Goal: Find specific page/section: Locate a particular part of the current website

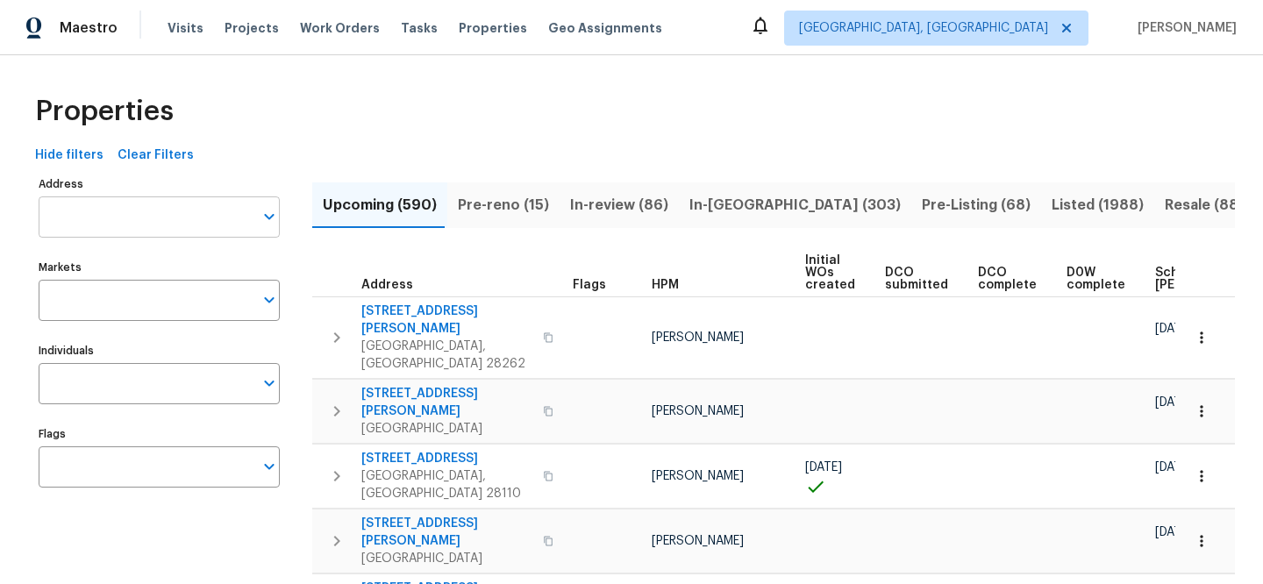
click at [176, 205] on input "Address" at bounding box center [146, 216] width 215 height 41
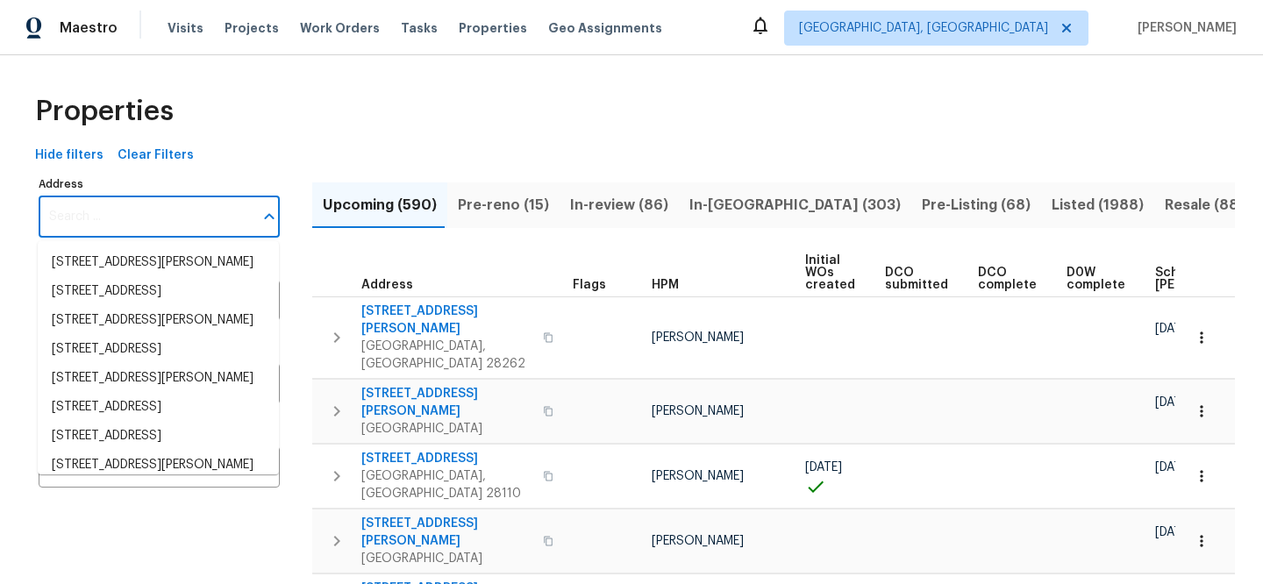
paste input "[STREET_ADDRESS]"
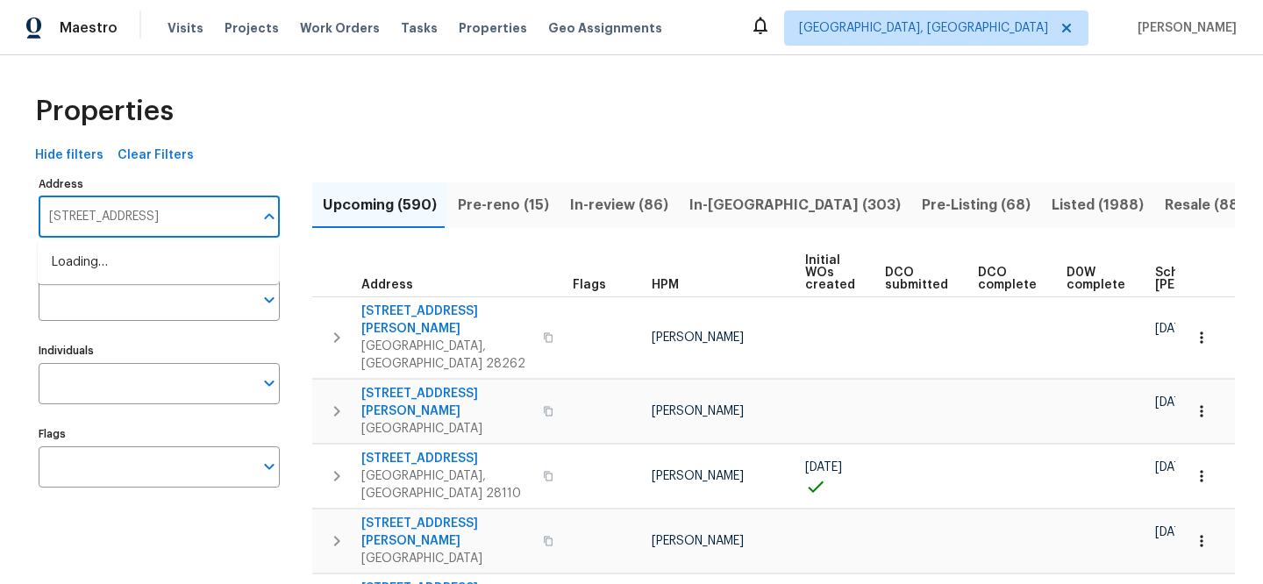
type input "[STREET_ADDRESS]"
click at [171, 273] on li "[STREET_ADDRESS]" at bounding box center [158, 262] width 241 height 29
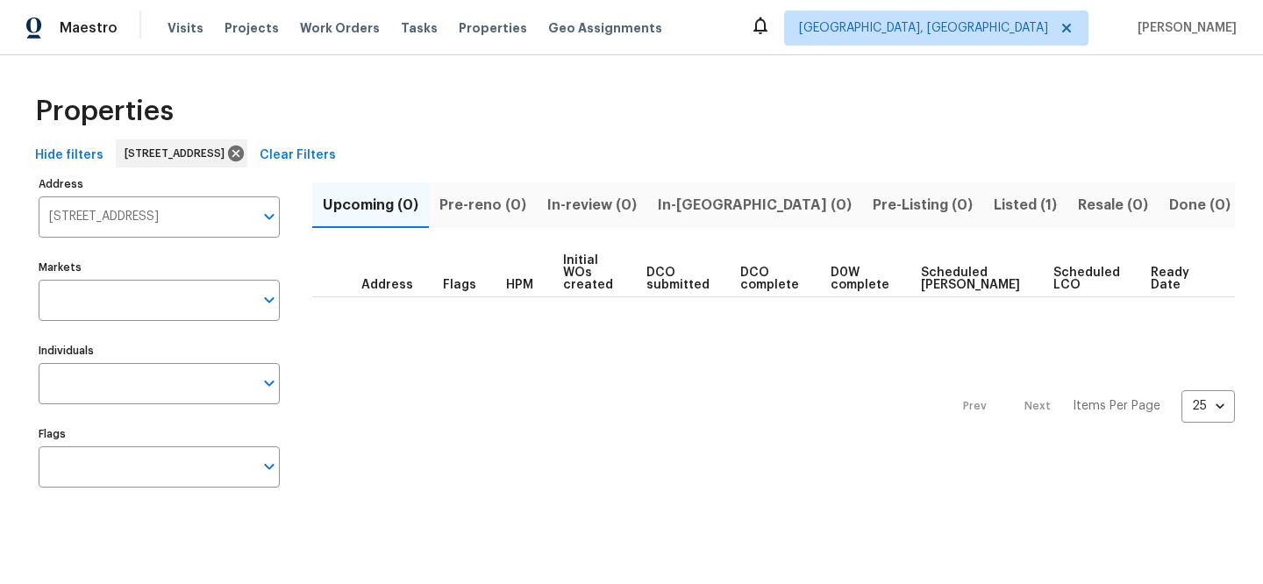
click at [994, 205] on span "Listed (1)" at bounding box center [1025, 205] width 63 height 25
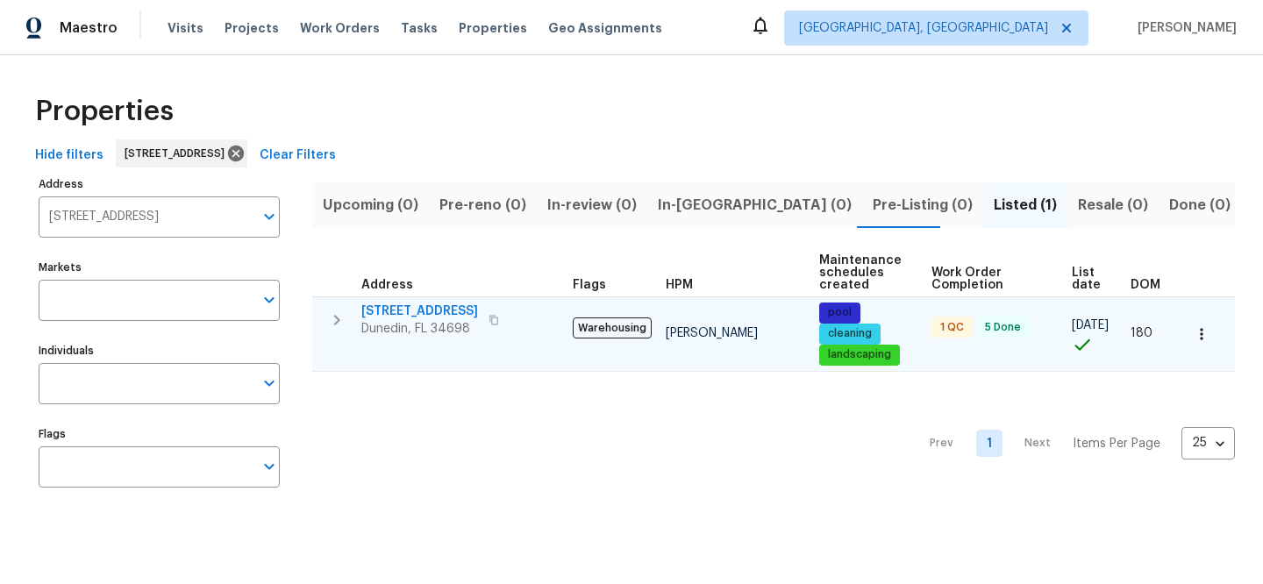
click at [430, 307] on span "[STREET_ADDRESS]" at bounding box center [419, 312] width 117 height 18
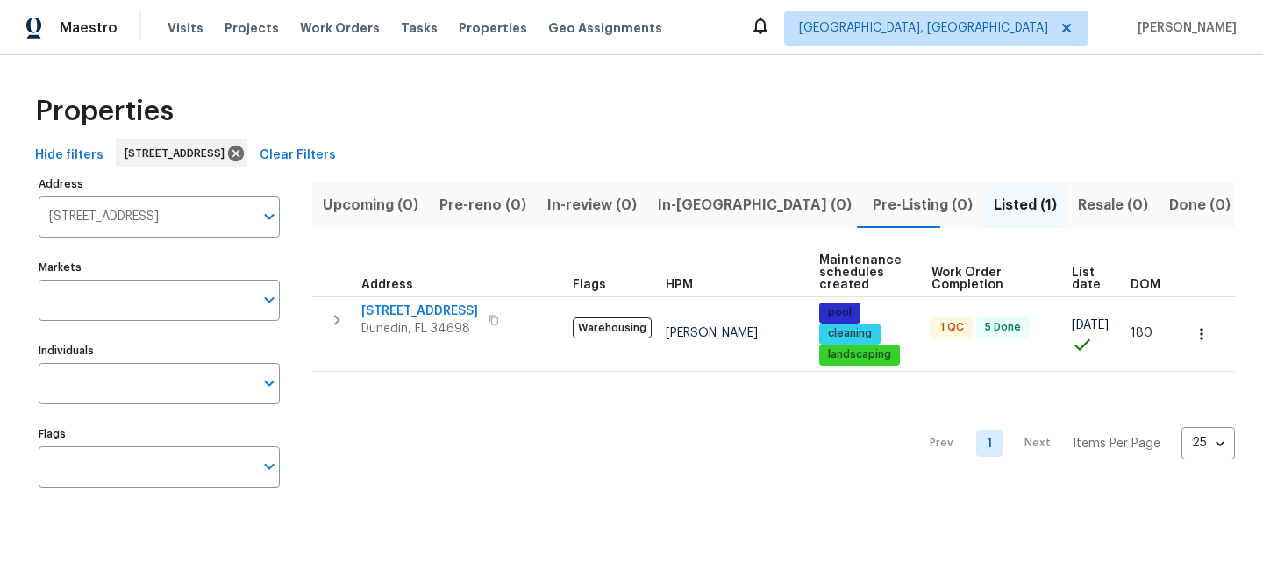
click at [336, 151] on span "Clear Filters" at bounding box center [298, 156] width 76 height 22
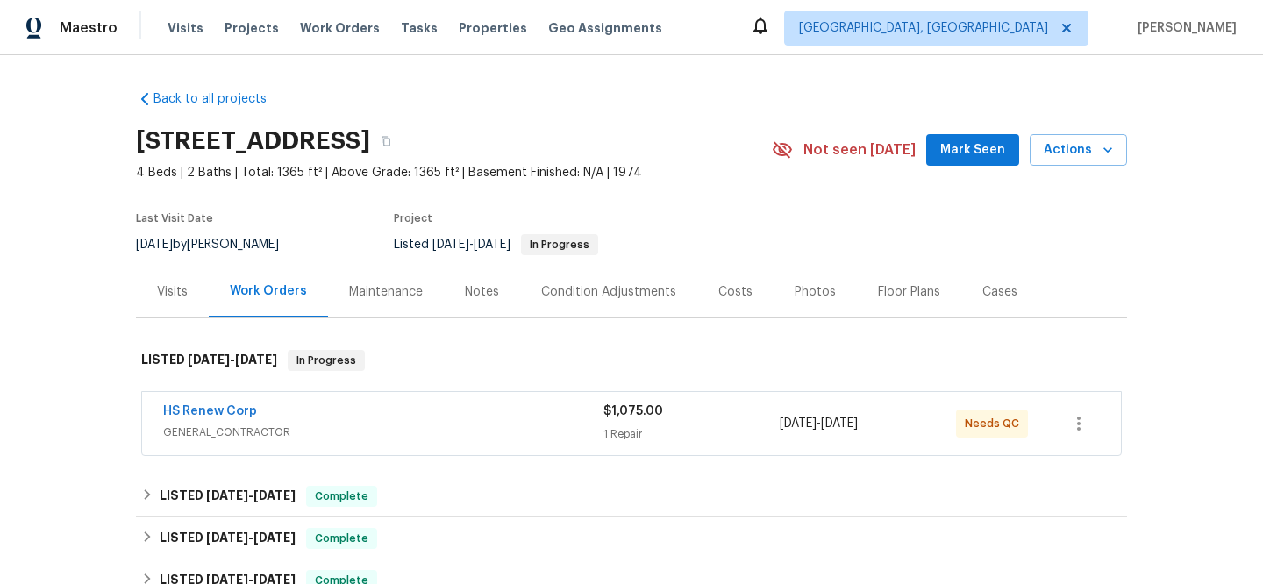
click at [375, 421] on div "HS Renew Corp" at bounding box center [383, 413] width 440 height 21
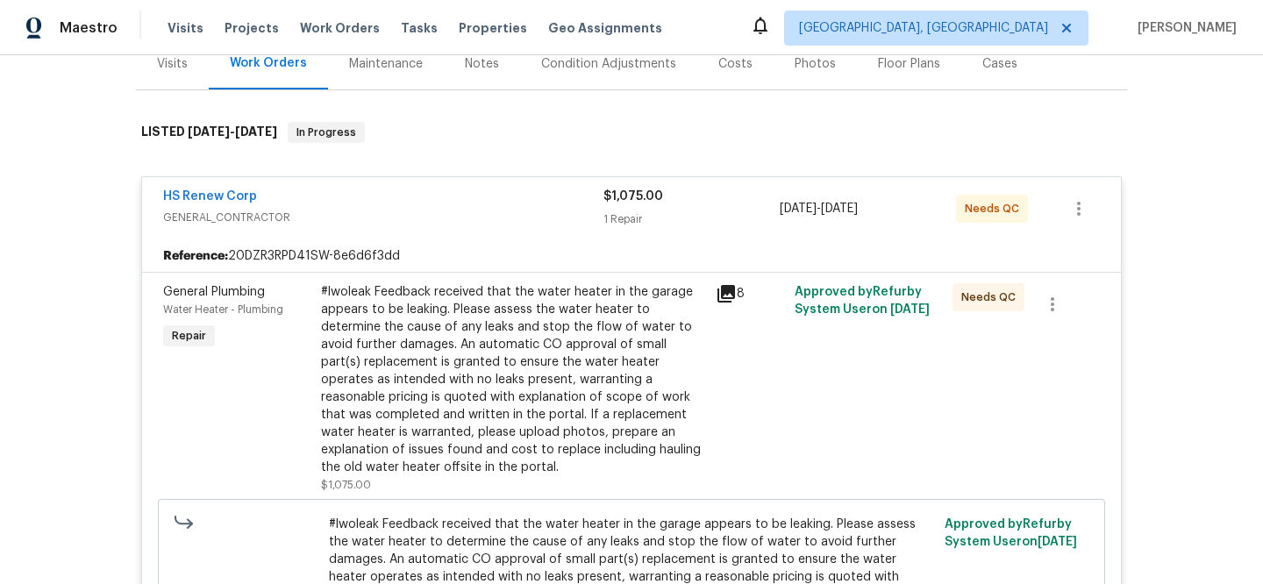
scroll to position [237, 0]
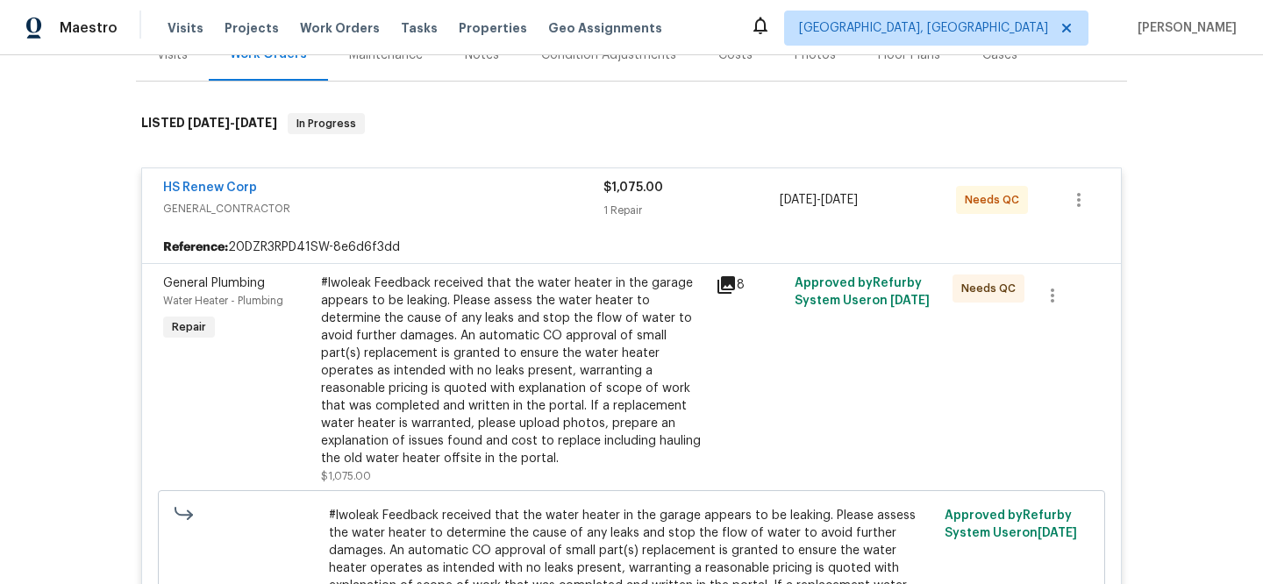
click at [722, 287] on icon at bounding box center [726, 285] width 21 height 21
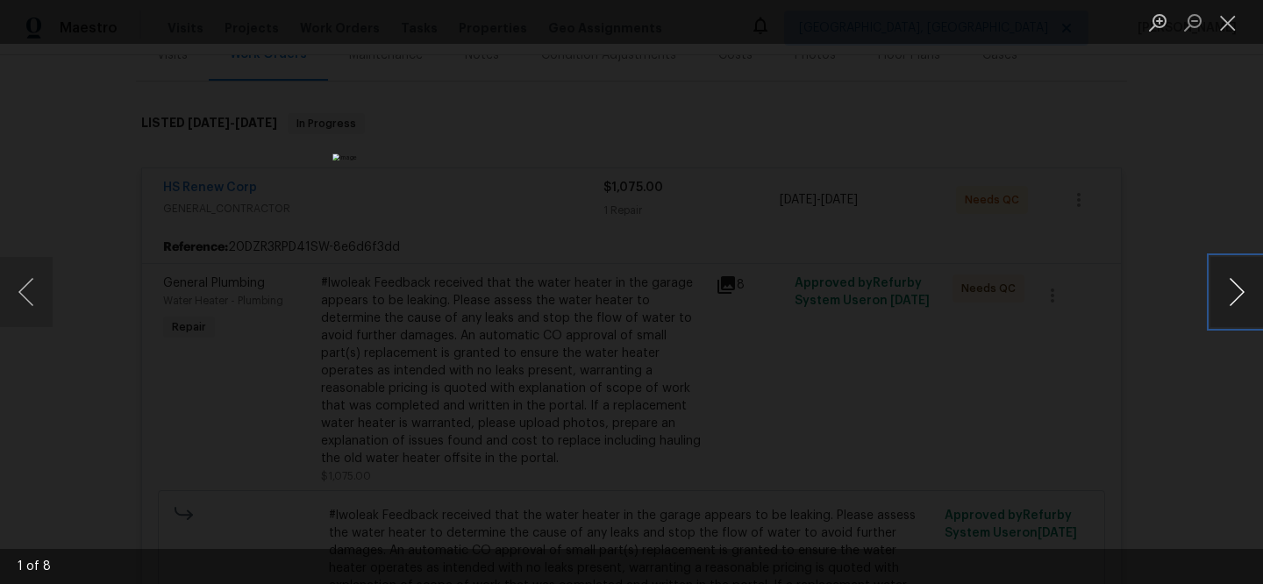
click at [1250, 298] on button "Next image" at bounding box center [1237, 292] width 53 height 70
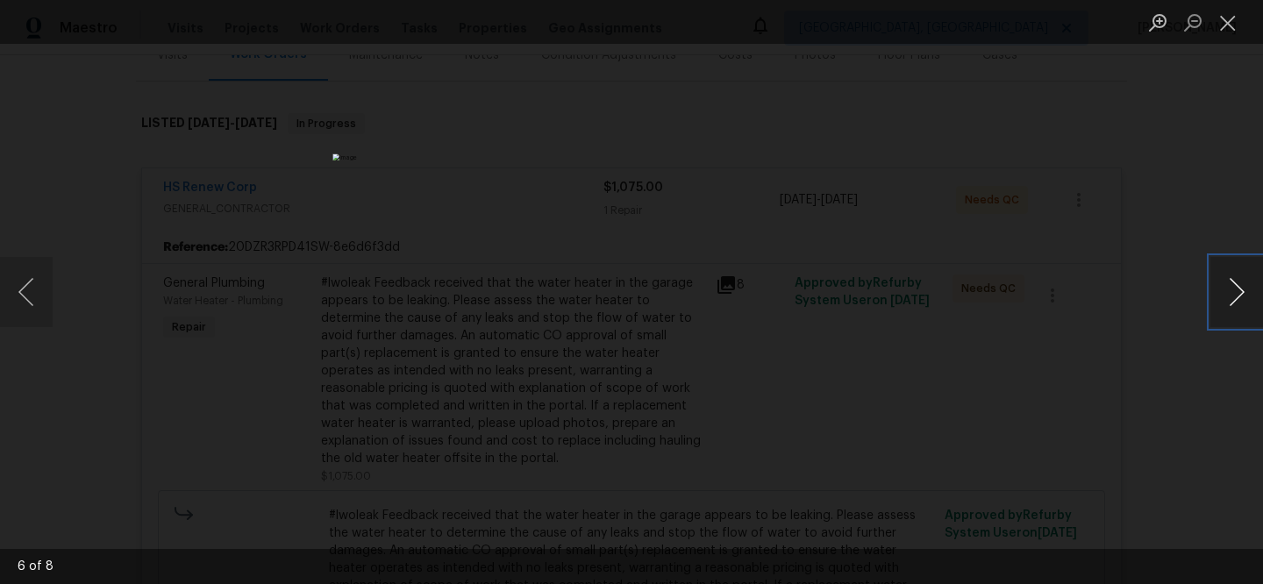
click at [1250, 298] on button "Next image" at bounding box center [1237, 292] width 53 height 70
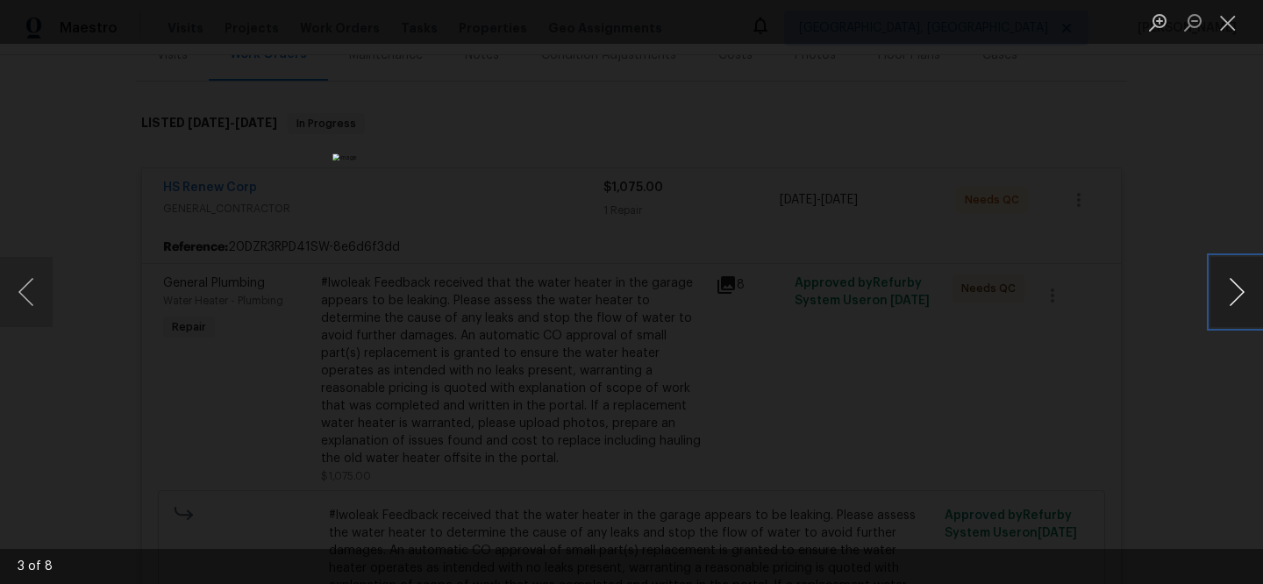
click at [1250, 298] on button "Next image" at bounding box center [1237, 292] width 53 height 70
click at [111, 432] on div "Lightbox" at bounding box center [631, 292] width 1263 height 584
